Goal: Task Accomplishment & Management: Use online tool/utility

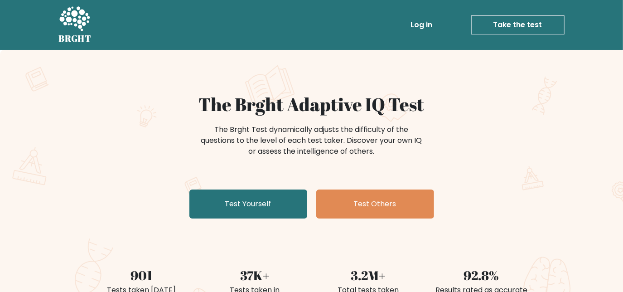
click at [417, 23] on link "Log in" at bounding box center [421, 25] width 29 height 18
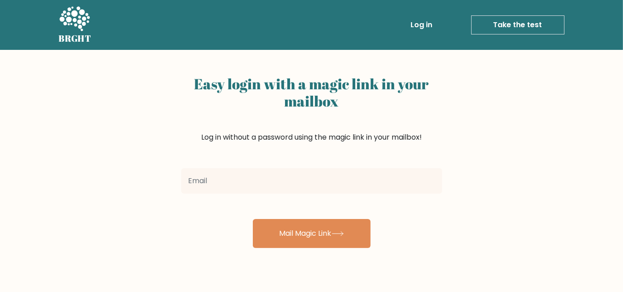
click at [266, 185] on input "email" at bounding box center [311, 180] width 261 height 25
click at [245, 188] on input "email" at bounding box center [311, 180] width 261 height 25
type input "raneeaikoandrino@gmail.com"
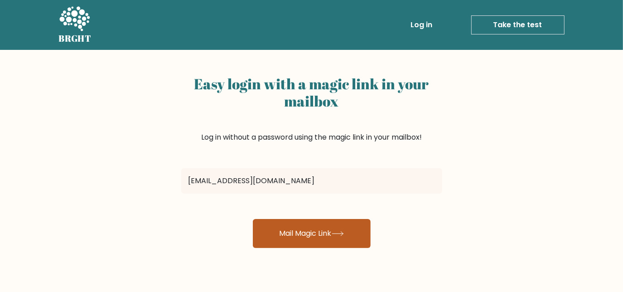
click at [316, 241] on button "Mail Magic Link" at bounding box center [312, 233] width 118 height 29
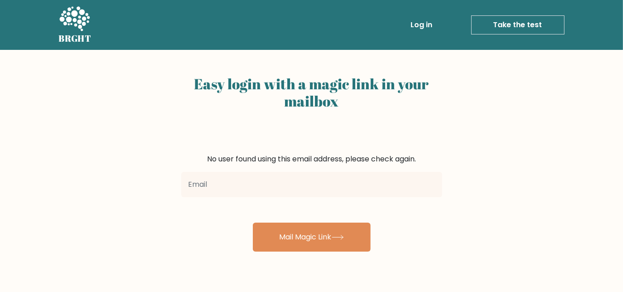
click at [412, 28] on link "Log in" at bounding box center [421, 25] width 29 height 18
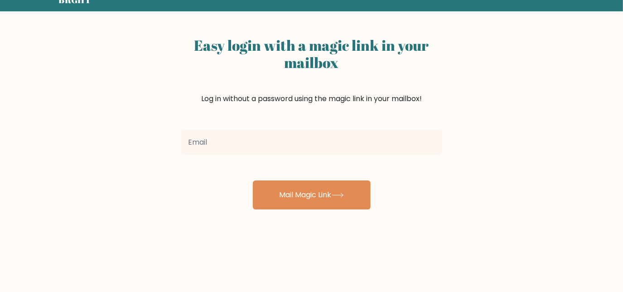
scroll to position [82, 0]
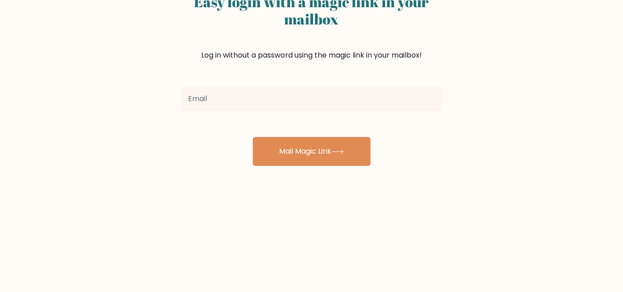
click at [325, 100] on input "email" at bounding box center [311, 98] width 261 height 25
type input "raneeaikoandrino@gmail.com"
click at [253, 137] on button "Mail Magic Link" at bounding box center [312, 151] width 118 height 29
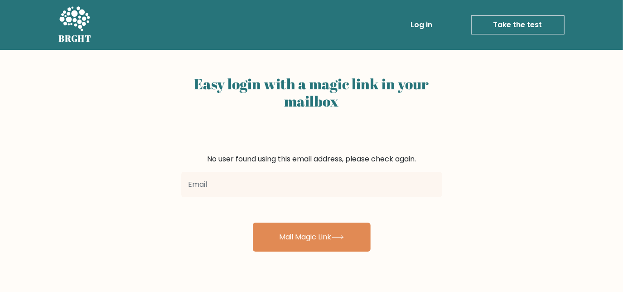
click at [509, 23] on link "Take the test" at bounding box center [517, 24] width 93 height 19
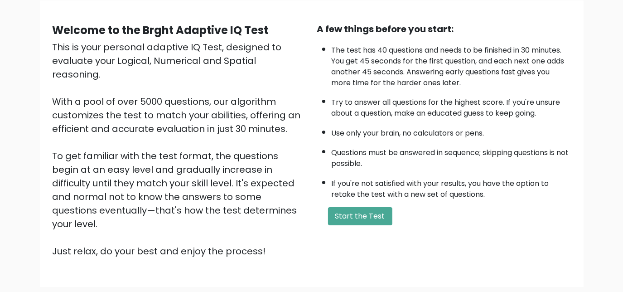
scroll to position [123, 0]
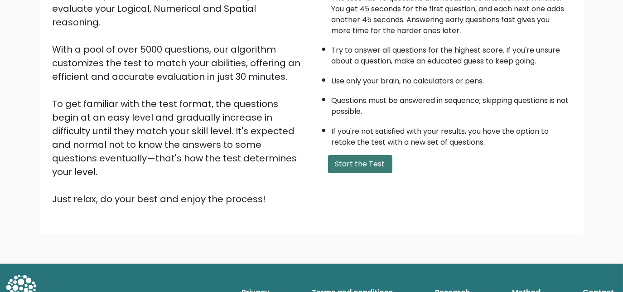
click at [352, 161] on button "Start the Test" at bounding box center [360, 164] width 64 height 18
